Goal: Transaction & Acquisition: Purchase product/service

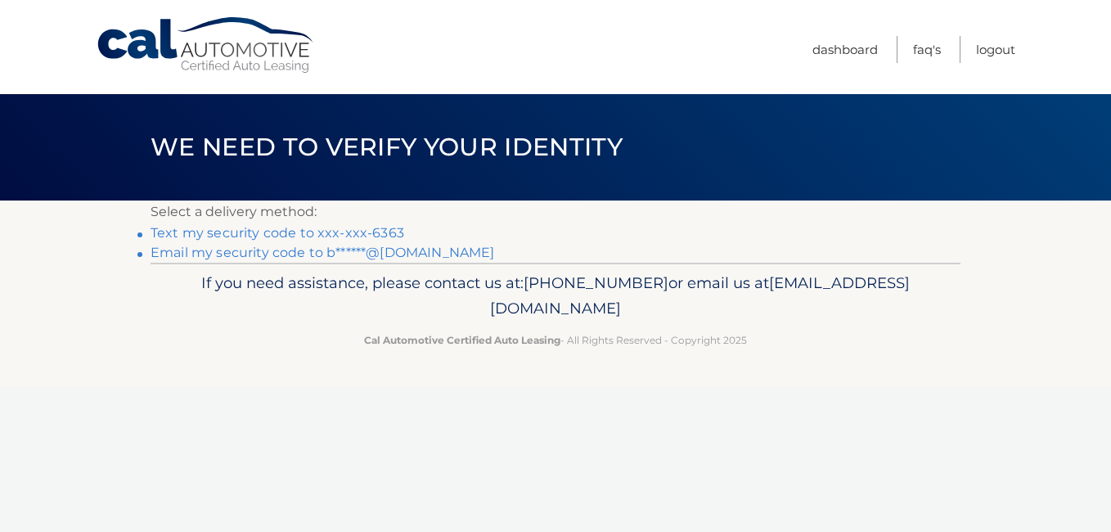
click at [379, 230] on link "Text my security code to xxx-xxx-6363" at bounding box center [278, 233] width 254 height 16
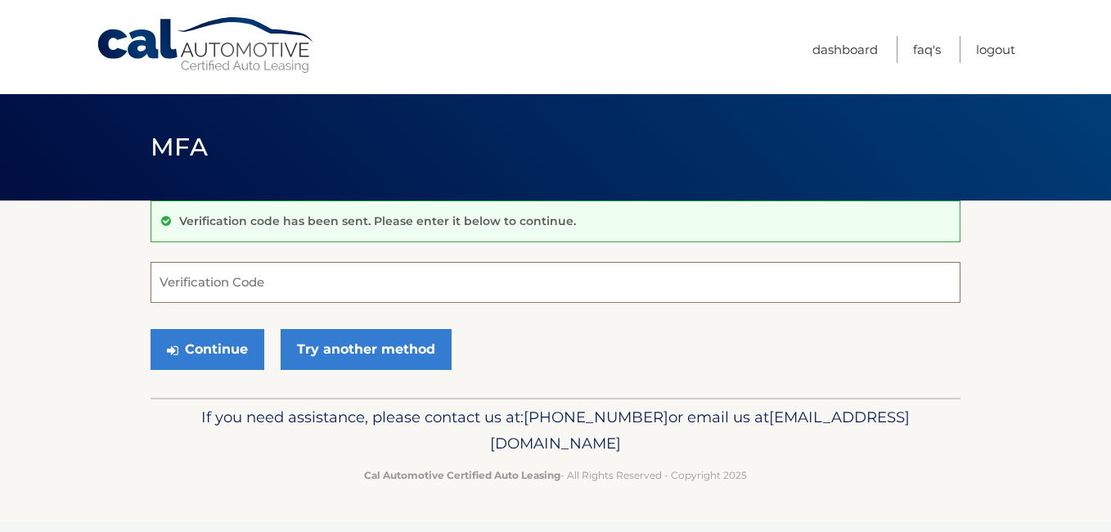
click at [285, 289] on input "Verification Code" at bounding box center [556, 282] width 810 height 41
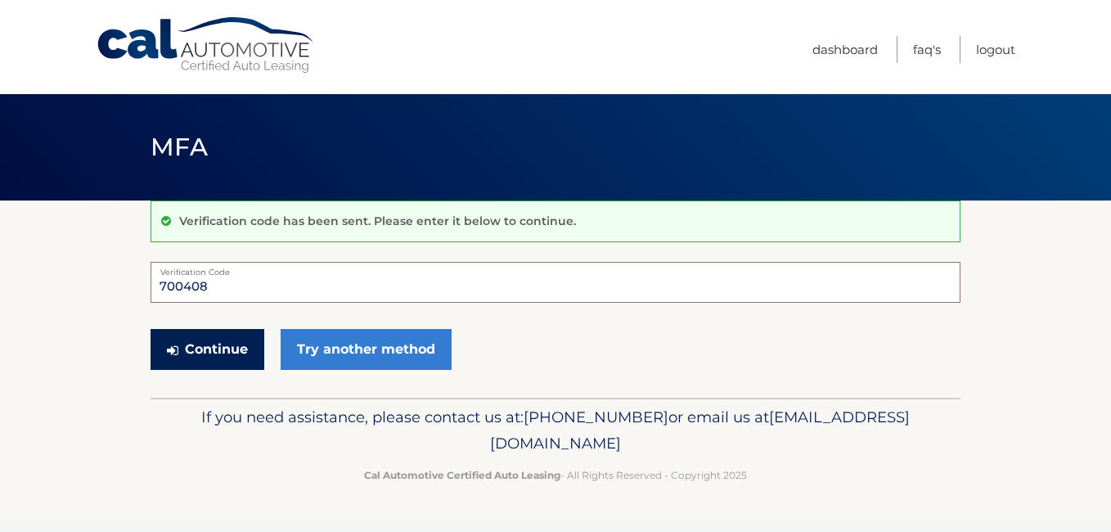
type input "700408"
click at [200, 354] on button "Continue" at bounding box center [208, 349] width 114 height 41
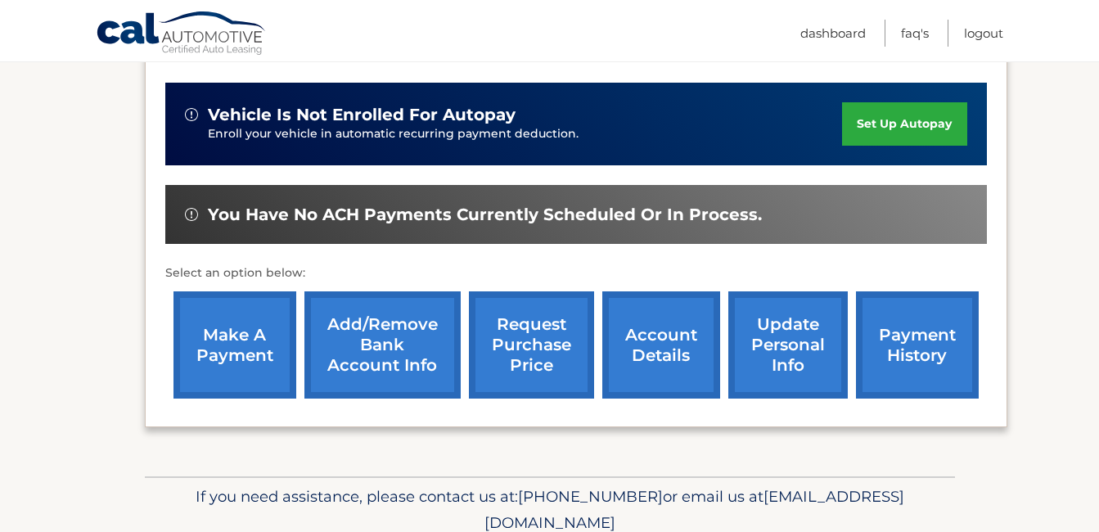
scroll to position [409, 0]
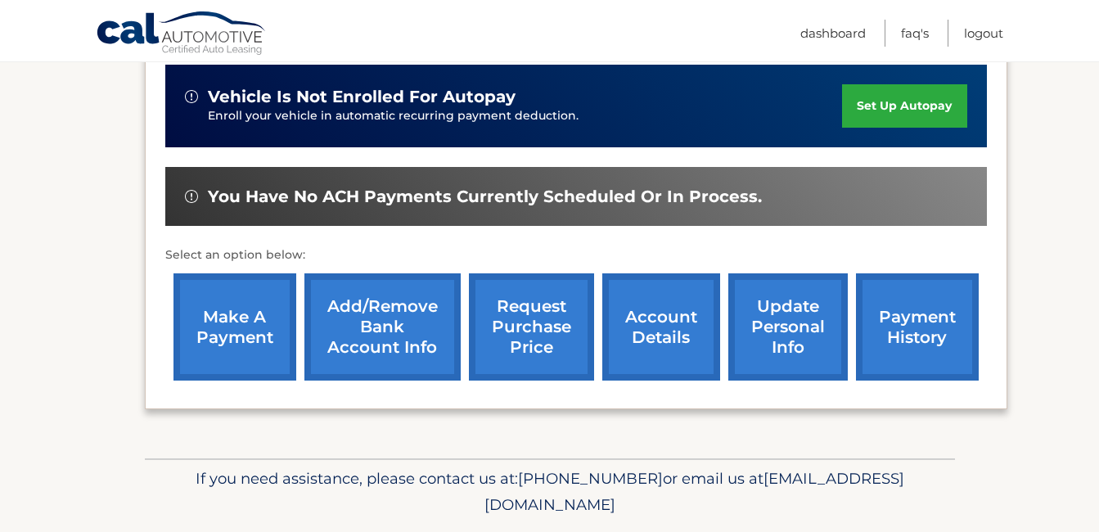
click at [215, 318] on link "make a payment" at bounding box center [234, 326] width 123 height 107
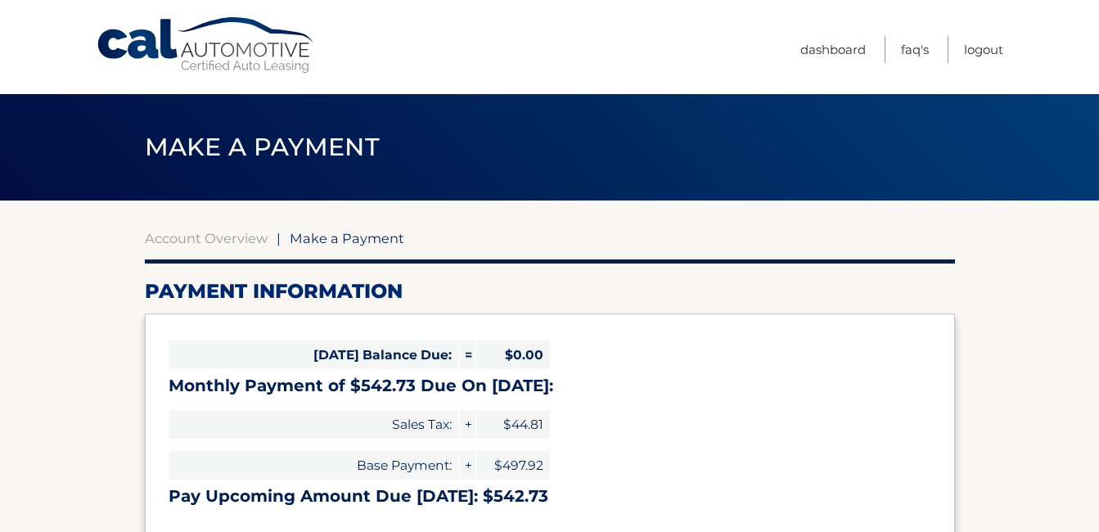
select select "ZGMzNDI4MTQtMDQ1YS00NjIwLWEwMjQtZjFjZWU1MDgyYjM5"
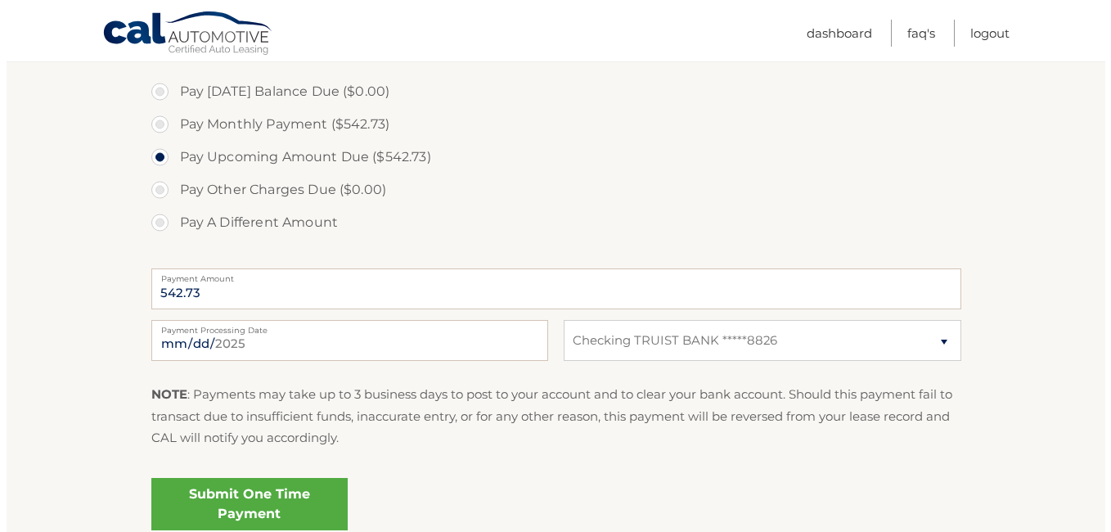
scroll to position [573, 0]
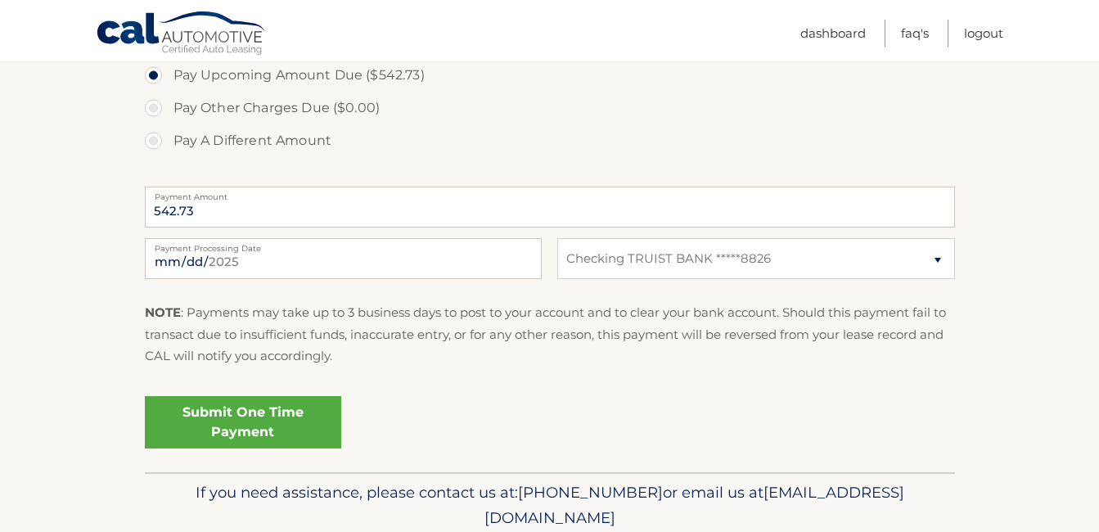
click at [251, 412] on link "Submit One Time Payment" at bounding box center [243, 422] width 196 height 52
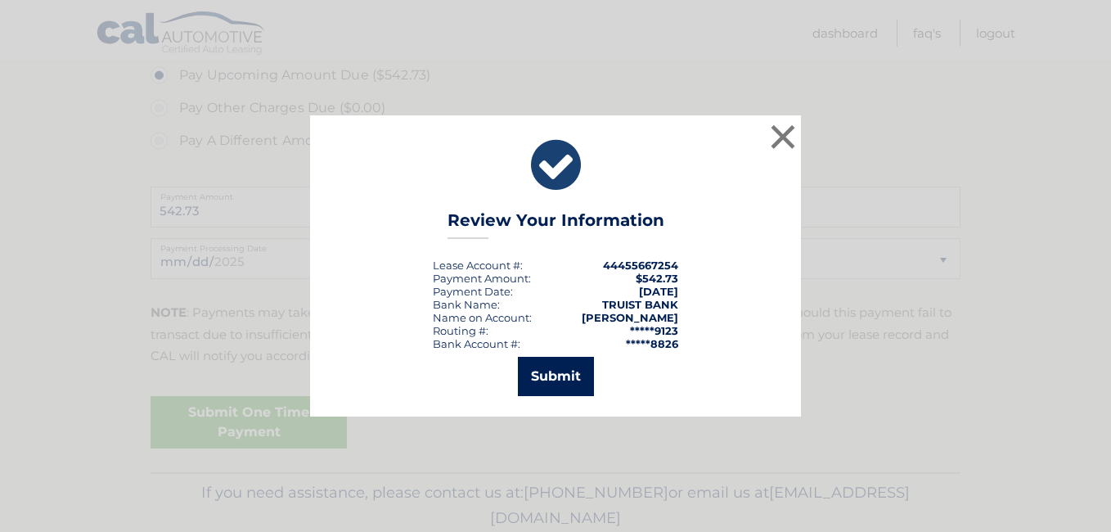
click at [574, 363] on button "Submit" at bounding box center [556, 376] width 76 height 39
